Goal: Task Accomplishment & Management: Complete application form

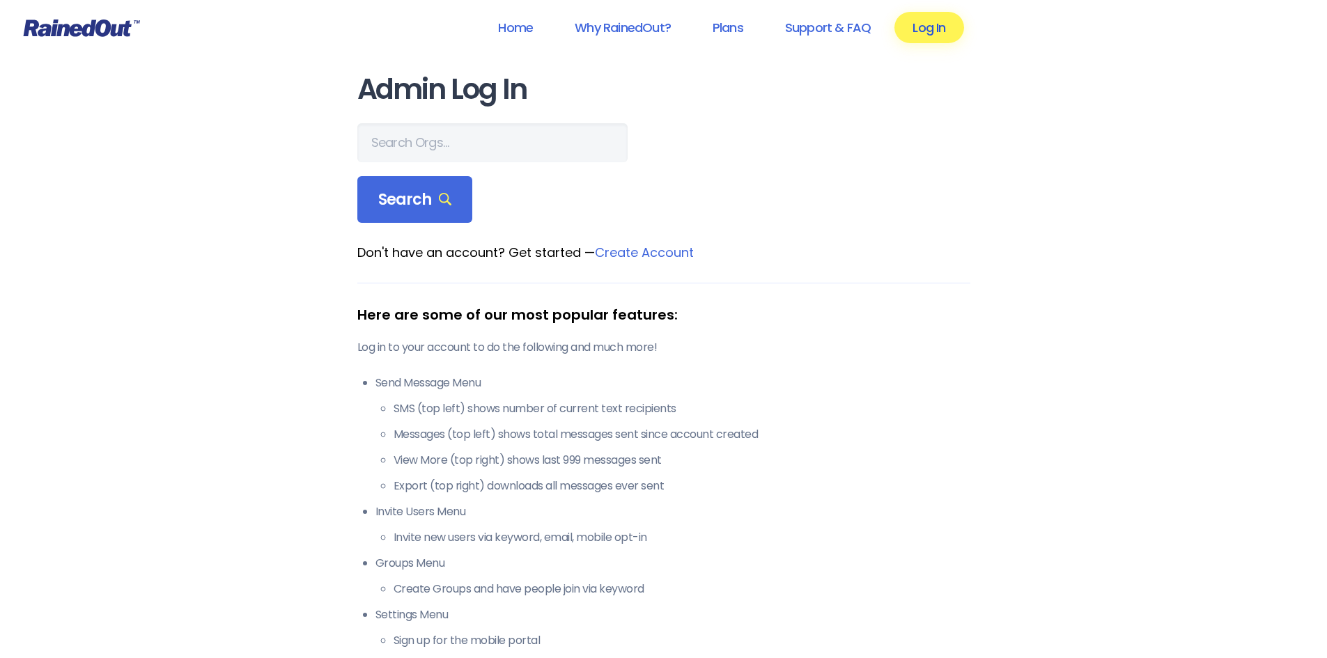
click at [931, 28] on link "Log In" at bounding box center [928, 27] width 69 height 31
click at [918, 26] on link "Log In" at bounding box center [928, 27] width 69 height 31
click at [920, 31] on link "Log In" at bounding box center [928, 27] width 69 height 31
click at [270, 264] on div "Home Why RainedOut? Plans Support & FAQ Log In Admin Log In Search Don't have a…" at bounding box center [663, 550] width 1327 height 1100
click at [428, 139] on input "text" at bounding box center [492, 142] width 270 height 39
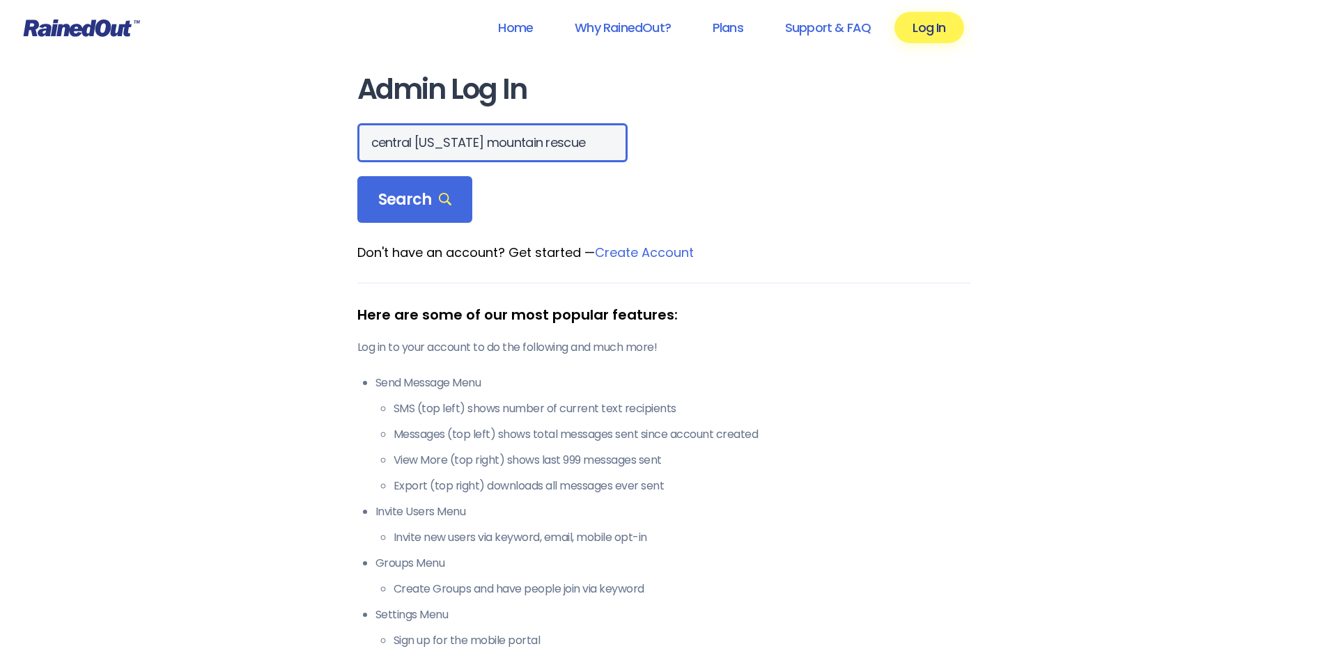
scroll to position [0, 31]
type input "central [US_STATE] mountain rescue"
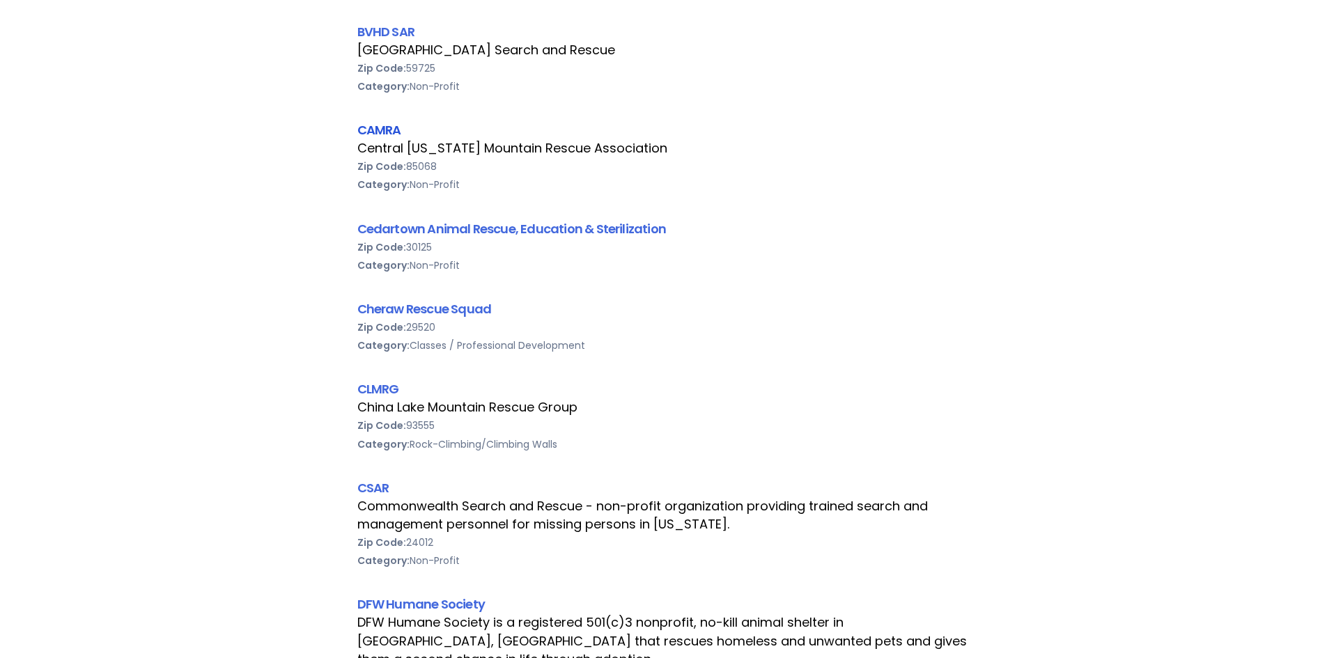
scroll to position [0, 0]
click at [368, 129] on link "CAMRA" at bounding box center [379, 129] width 44 height 17
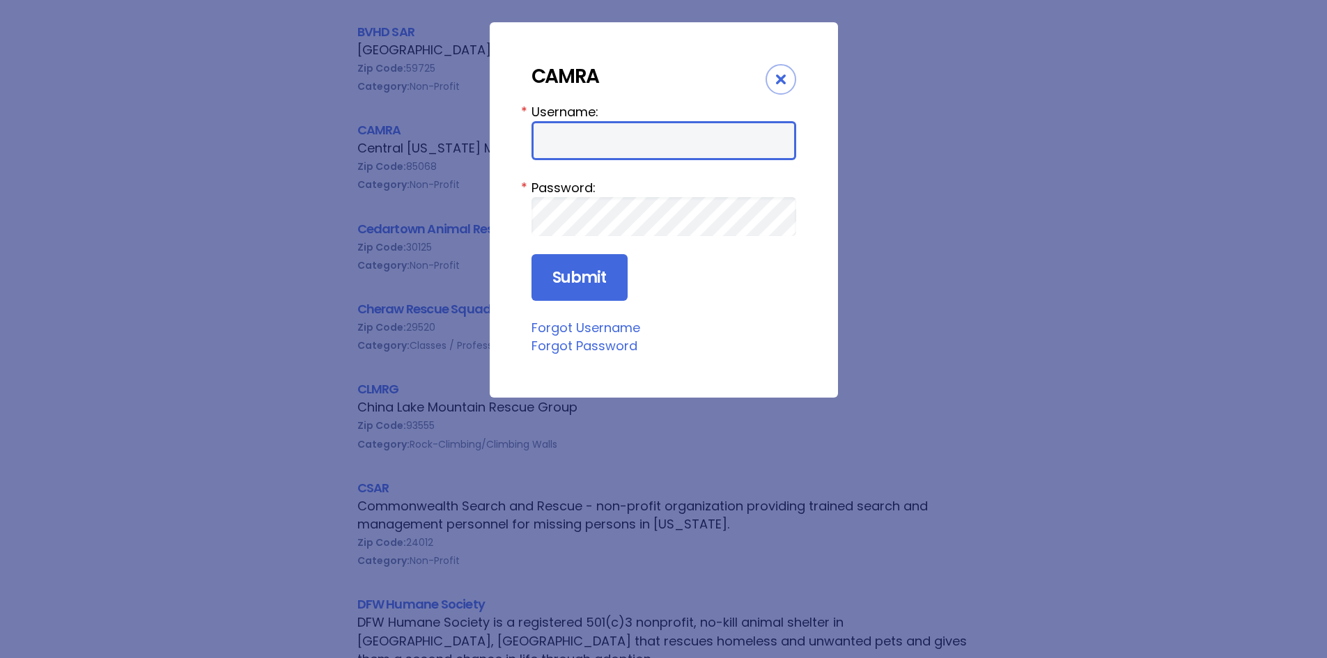
click at [579, 144] on input "Username:" at bounding box center [663, 140] width 265 height 39
drag, startPoint x: 600, startPoint y: 137, endPoint x: 322, endPoint y: 129, distance: 278.7
click at [322, 129] on div "CAMRA Username: jdbern01 * Password: * Submit Forgot Username Forgot Password" at bounding box center [663, 329] width 1327 height 658
type input "[PERSON_NAME].bern"
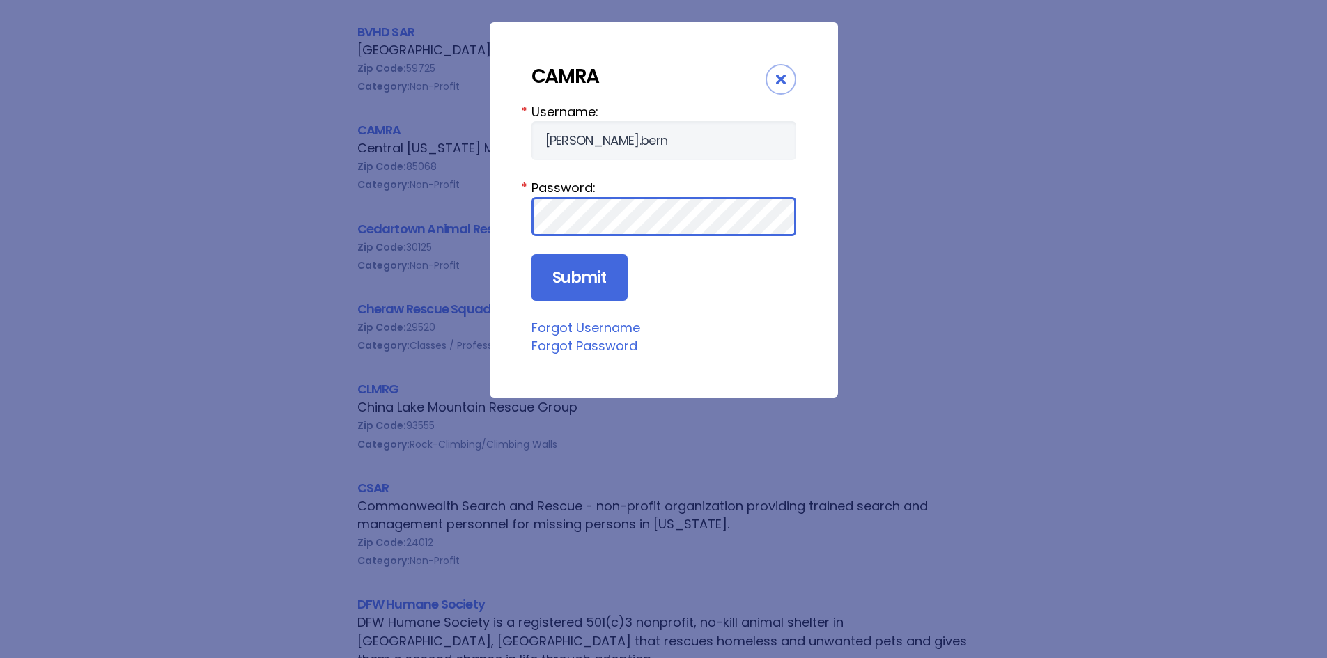
click at [531, 254] on input "Submit" at bounding box center [579, 277] width 96 height 47
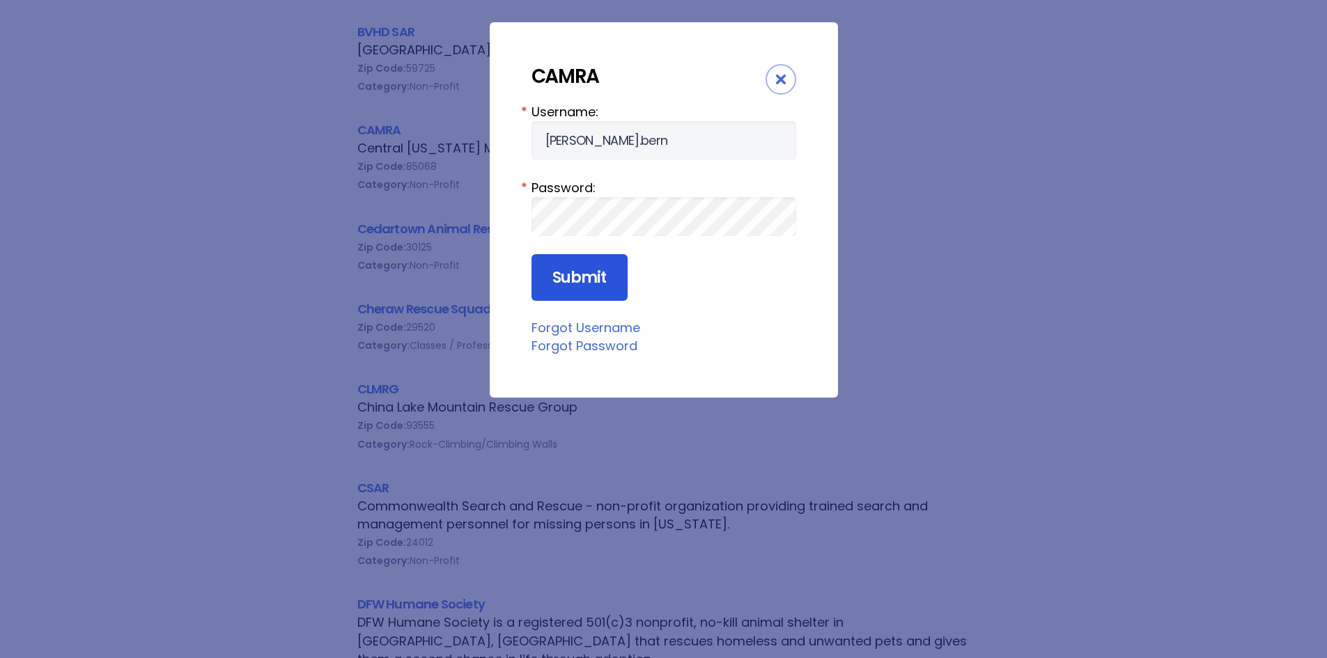
click at [571, 271] on input "Submit" at bounding box center [579, 277] width 96 height 47
